Goal: Information Seeking & Learning: Understand process/instructions

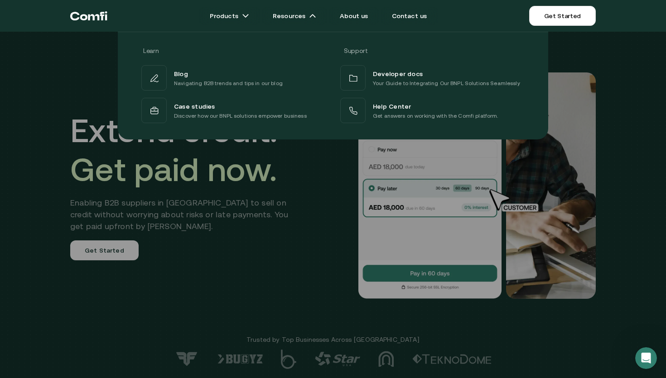
click at [241, 306] on div at bounding box center [333, 221] width 666 height 378
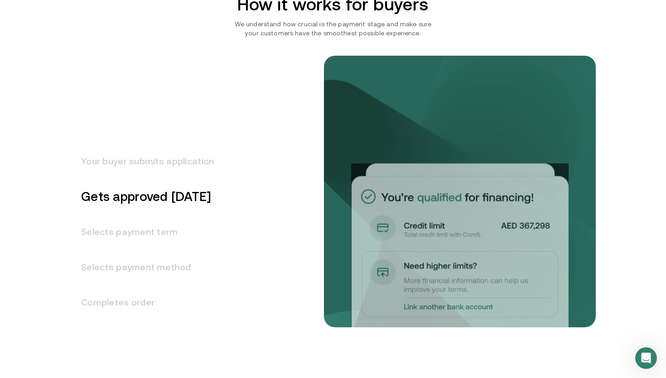
scroll to position [1100, 0]
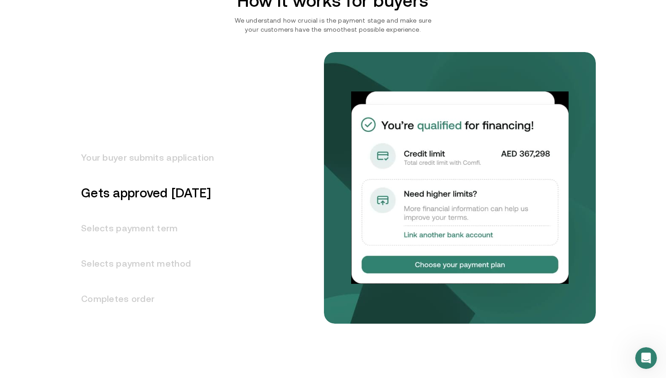
click at [188, 156] on h3 "Your buyer submits application" at bounding box center [142, 157] width 144 height 35
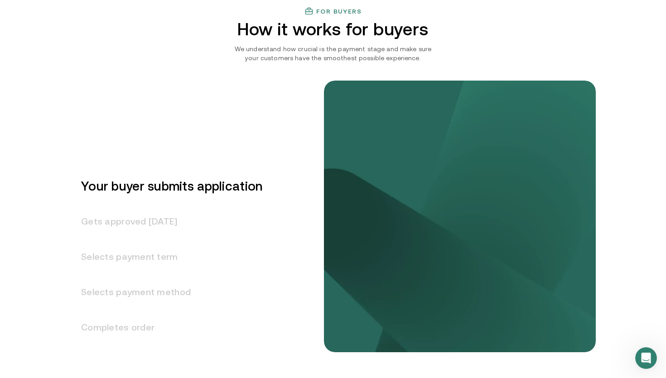
scroll to position [1069, 0]
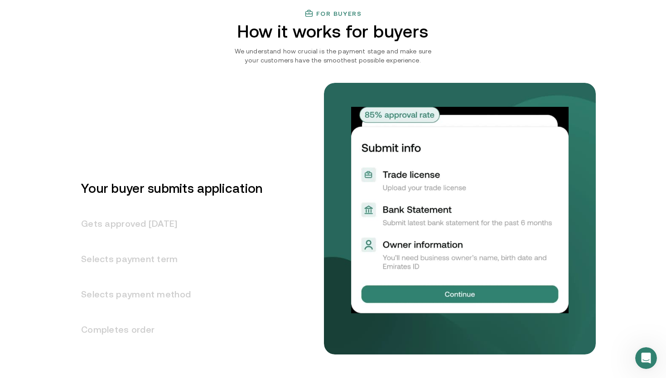
click at [189, 227] on h3 "Gets approved [DATE]" at bounding box center [166, 223] width 192 height 35
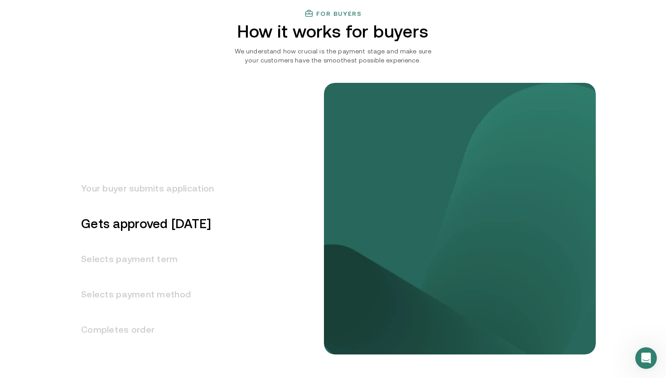
scroll to position [1104, 0]
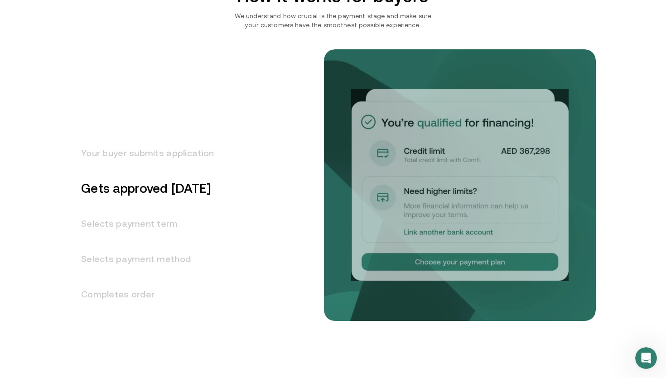
click at [188, 227] on h3 "Selects payment term" at bounding box center [142, 223] width 144 height 35
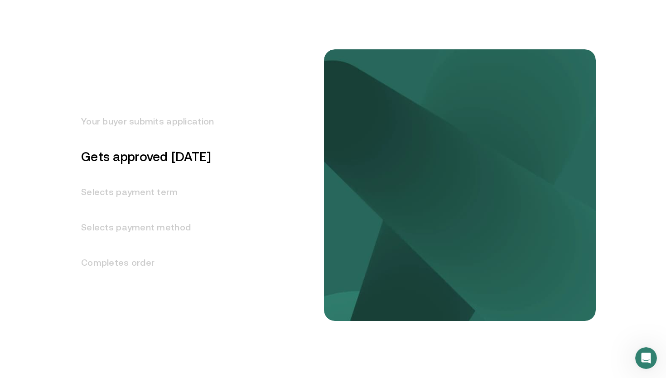
scroll to position [1140, 0]
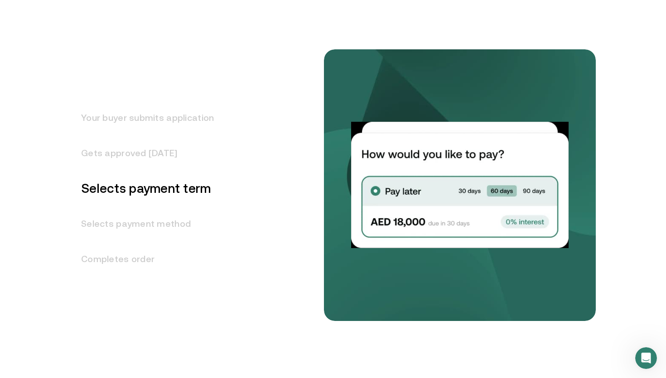
click at [174, 223] on h3 "Selects payment method" at bounding box center [142, 223] width 144 height 35
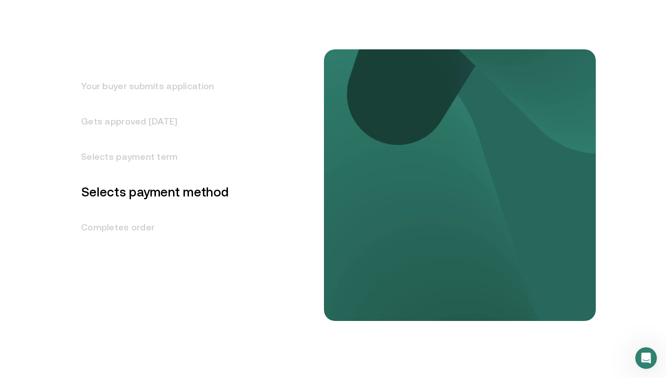
scroll to position [1175, 0]
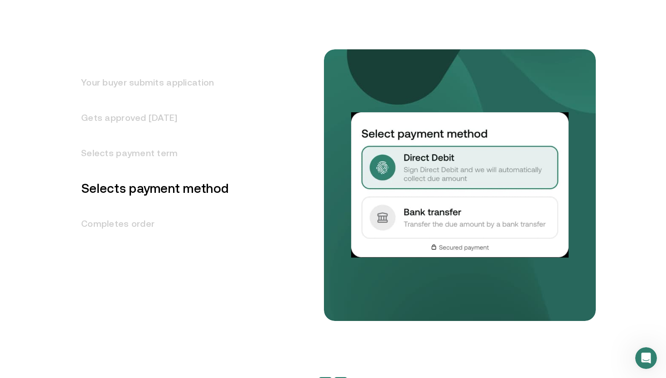
click at [153, 226] on h3 "Completes order" at bounding box center [149, 223] width 159 height 35
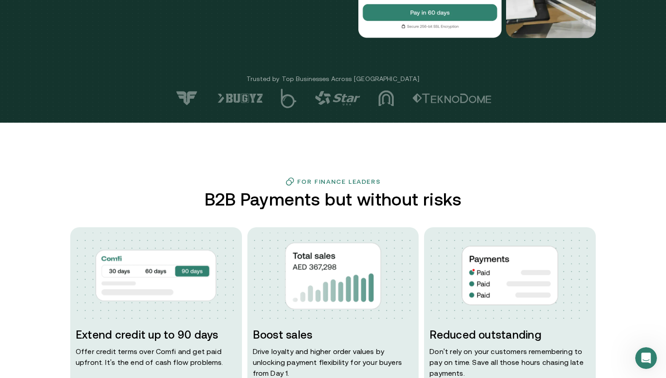
scroll to position [0, 0]
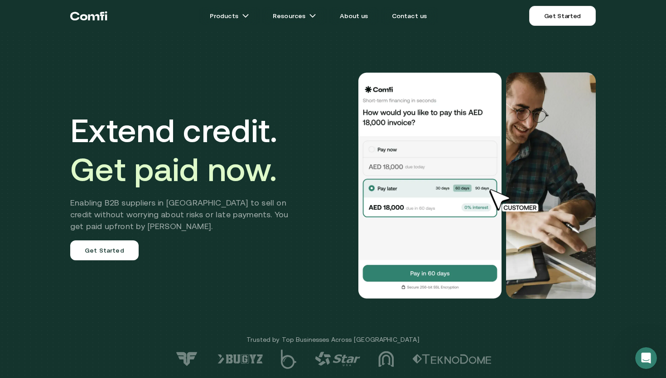
click at [101, 14] on icon "Return to the top of the Comfi home page" at bounding box center [88, 15] width 37 height 27
